Goal: Transaction & Acquisition: Purchase product/service

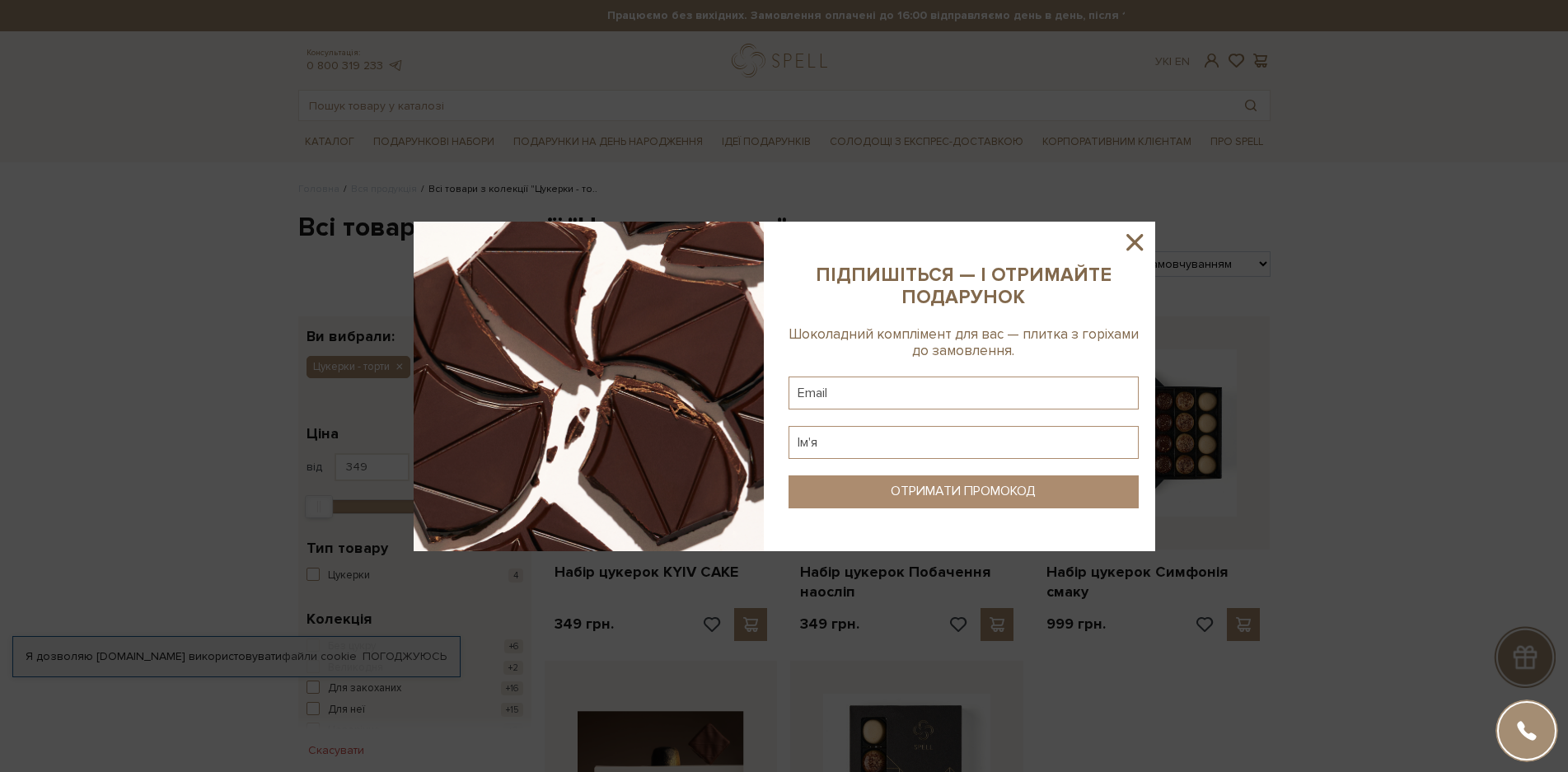
click at [1127, 240] on icon at bounding box center [1134, 242] width 28 height 28
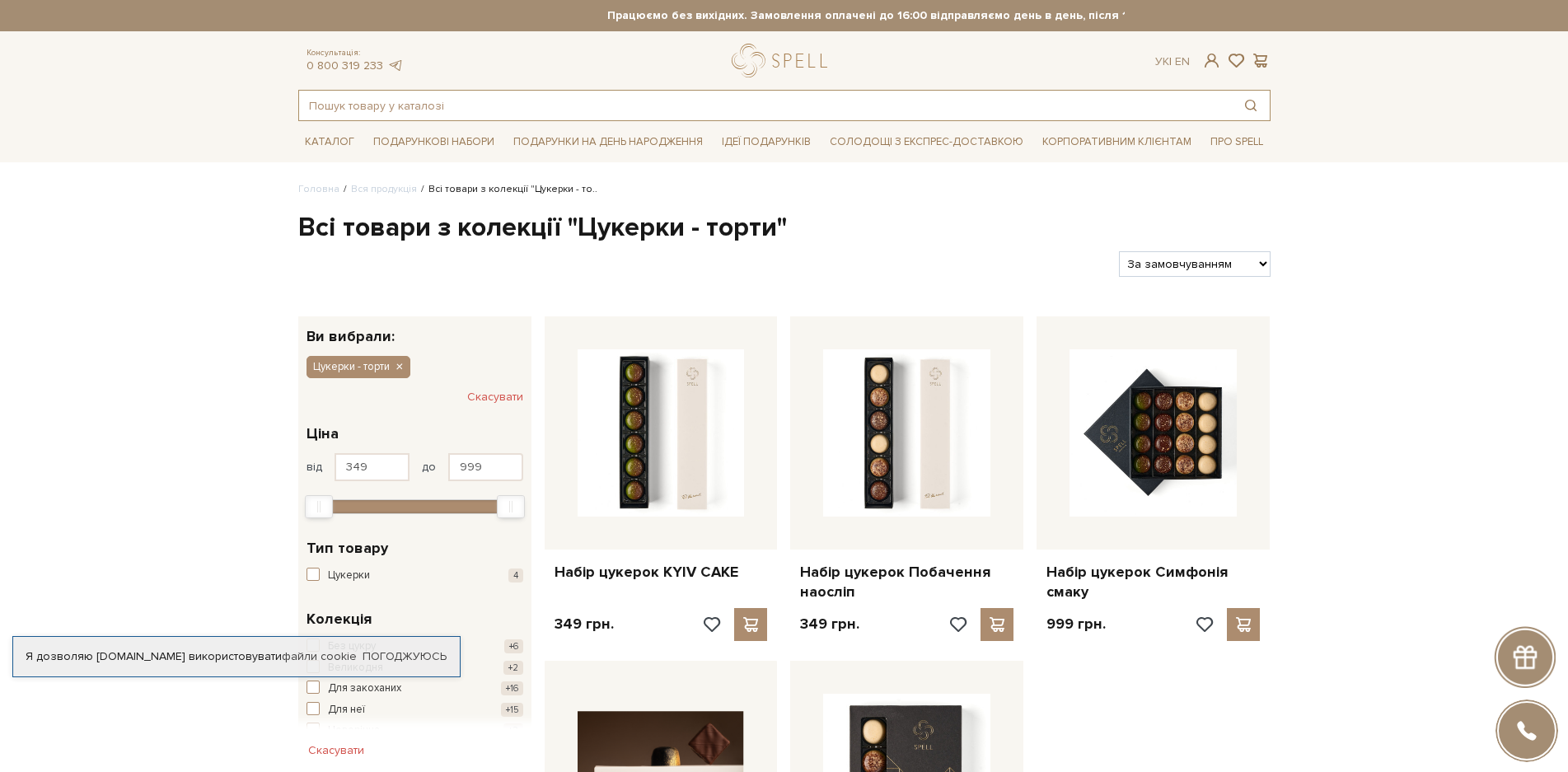
click at [460, 115] on input "text" at bounding box center [765, 105] width 933 height 30
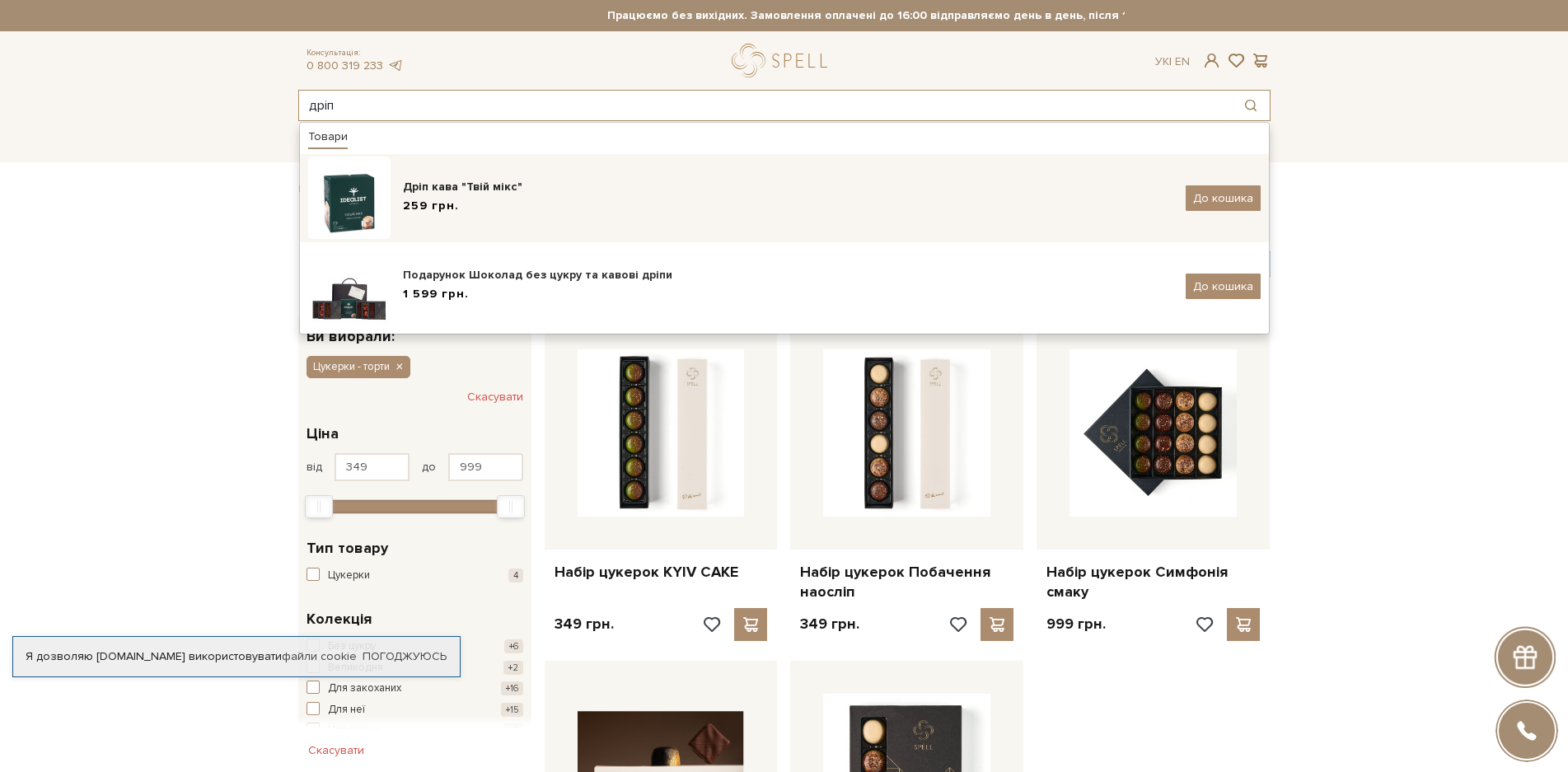
type input "дріп"
click at [355, 213] on img at bounding box center [349, 197] width 82 height 82
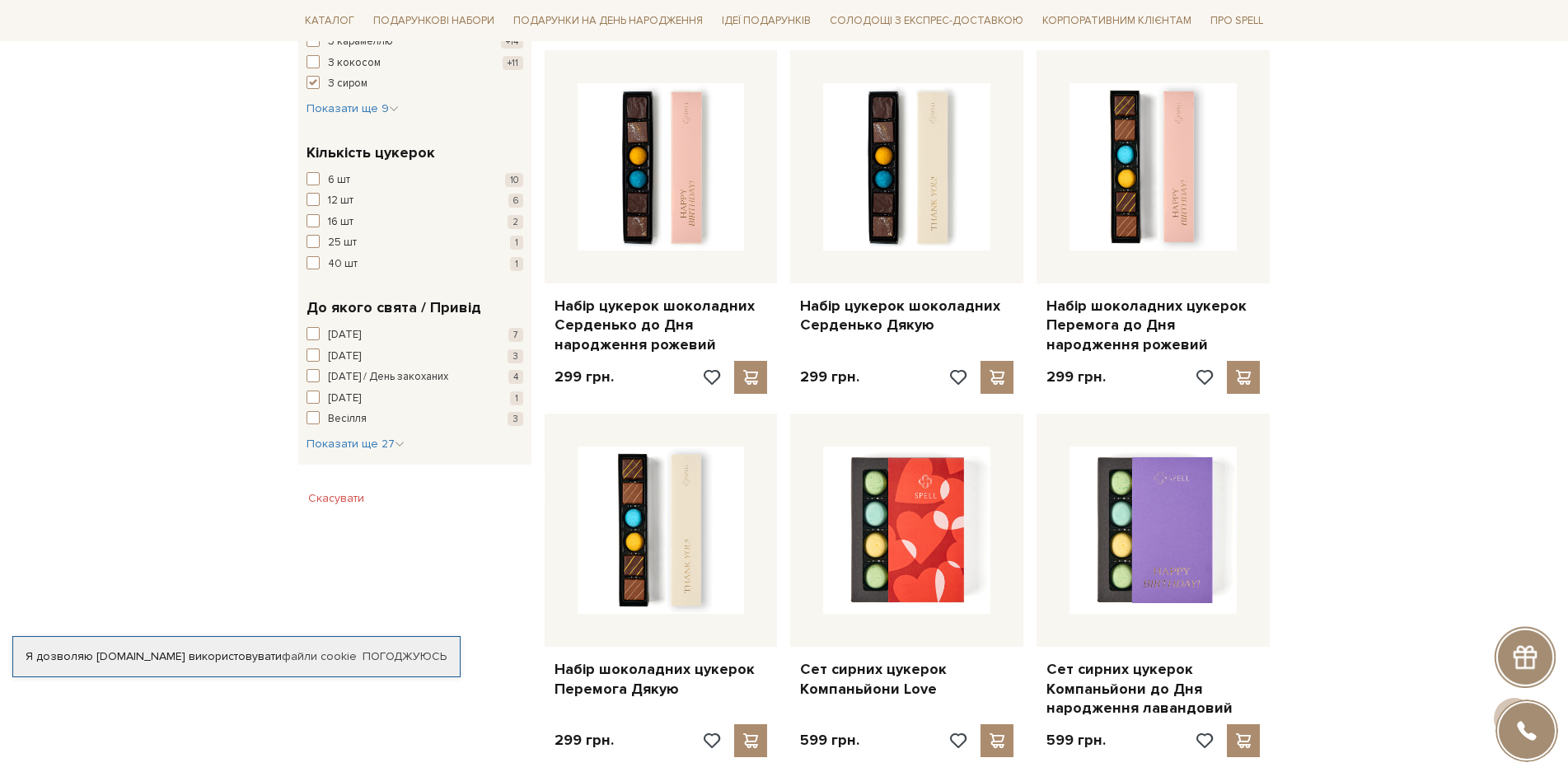
scroll to position [1729, 0]
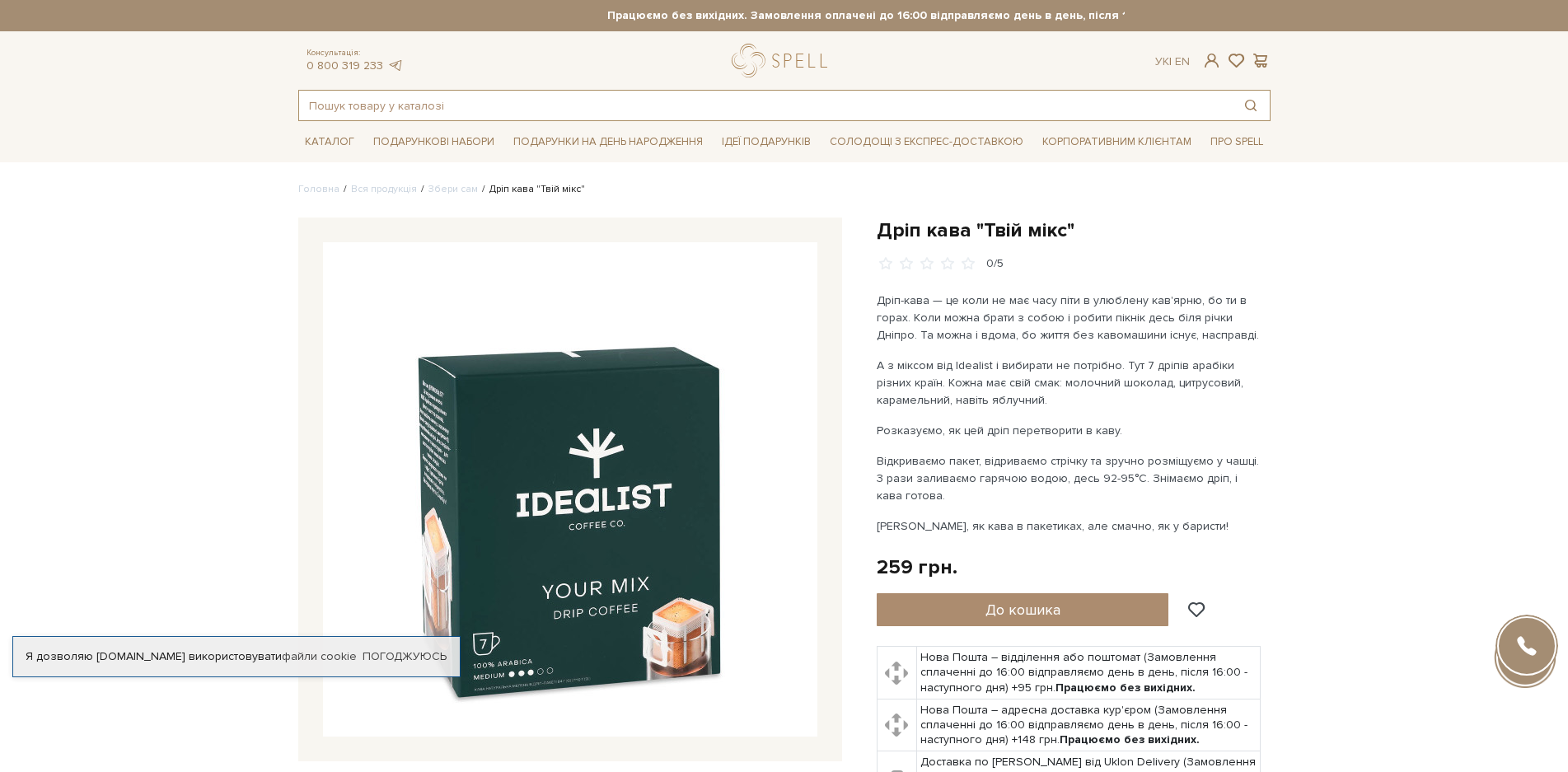
click at [443, 108] on input "text" at bounding box center [765, 105] width 933 height 30
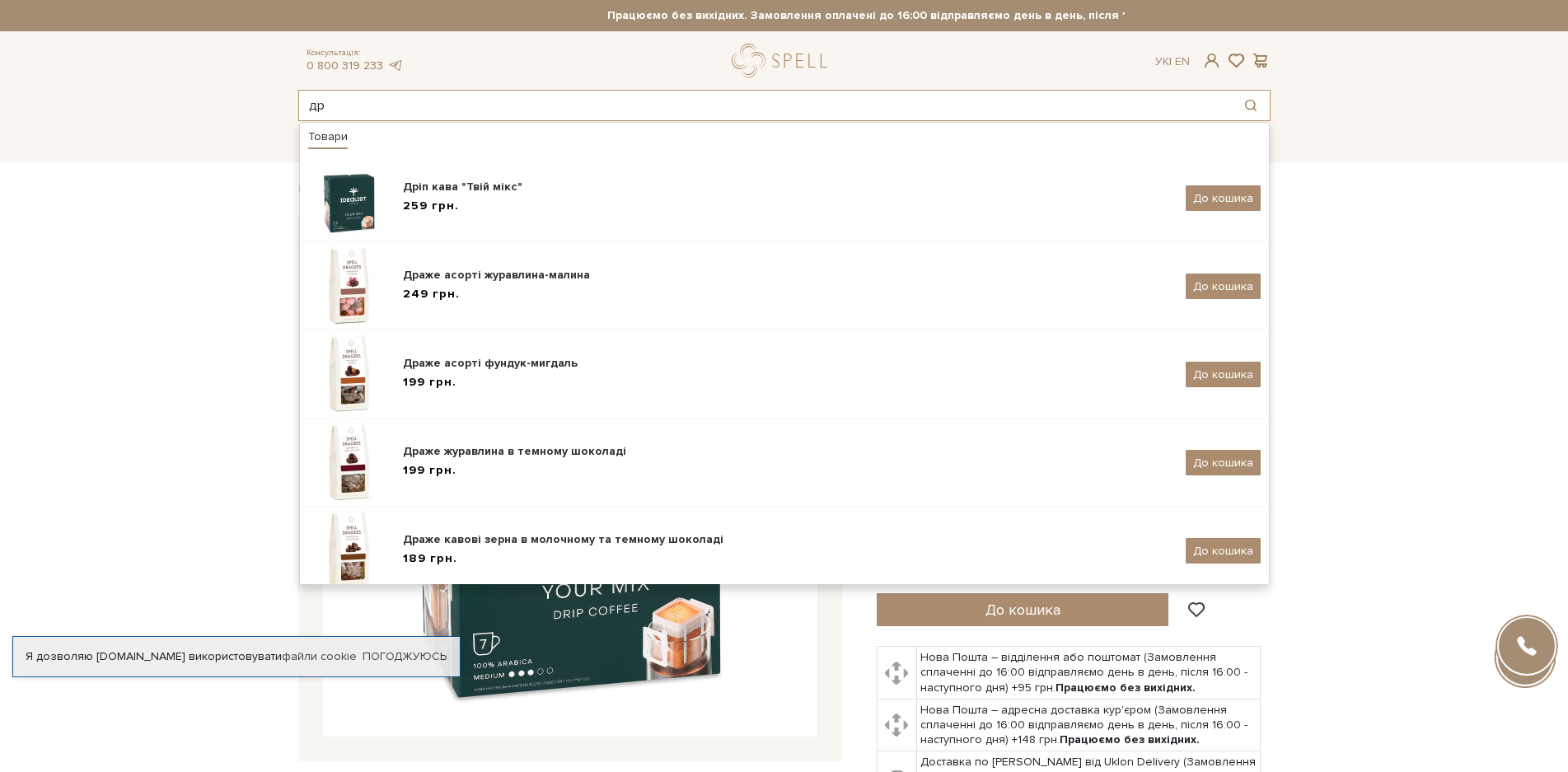
type input "дрі"
